Goal: Transaction & Acquisition: Book appointment/travel/reservation

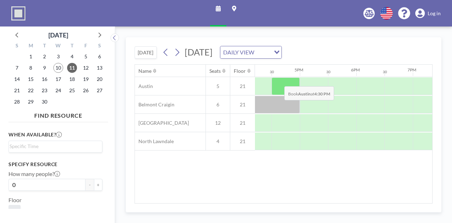
scroll to position [0, 877]
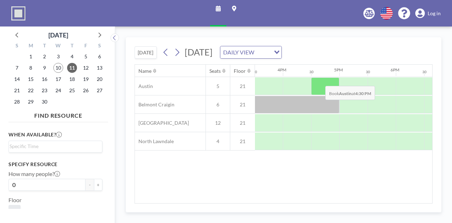
click at [320, 80] on div at bounding box center [325, 86] width 28 height 18
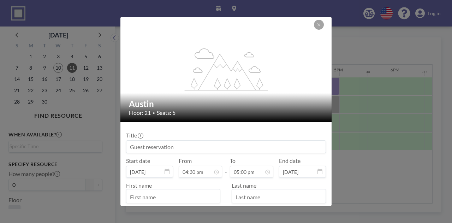
click at [170, 147] on input at bounding box center [226, 147] width 199 height 12
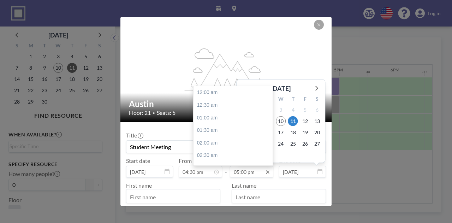
scroll to position [428, 0]
type input "Student Meeting"
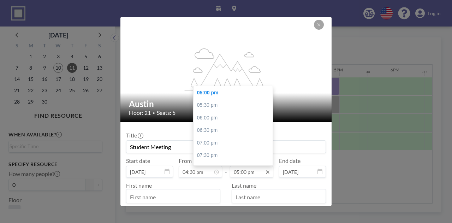
click at [266, 172] on icon at bounding box center [267, 171] width 3 height 3
click at [212, 106] on div "05:30 pm" at bounding box center [235, 105] width 83 height 13
type input "05:30 pm"
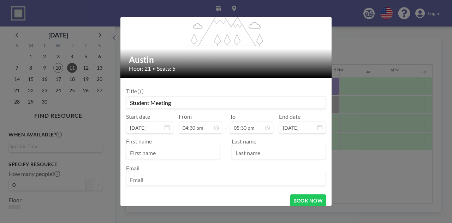
scroll to position [45, 0]
click at [156, 152] on input "text" at bounding box center [174, 152] width 94 height 12
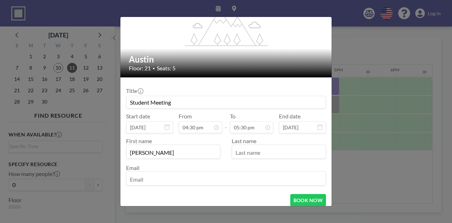
type input "[PERSON_NAME]"
click at [164, 183] on input "email" at bounding box center [226, 179] width 199 height 12
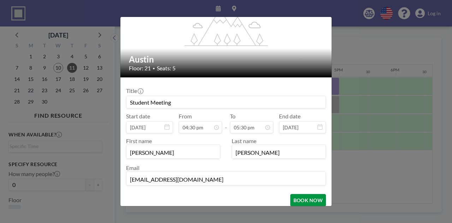
type input "[EMAIL_ADDRESS][DOMAIN_NAME]"
click at [315, 199] on button "BOOK NOW" at bounding box center [309, 200] width 36 height 12
